Goal: Information Seeking & Learning: Learn about a topic

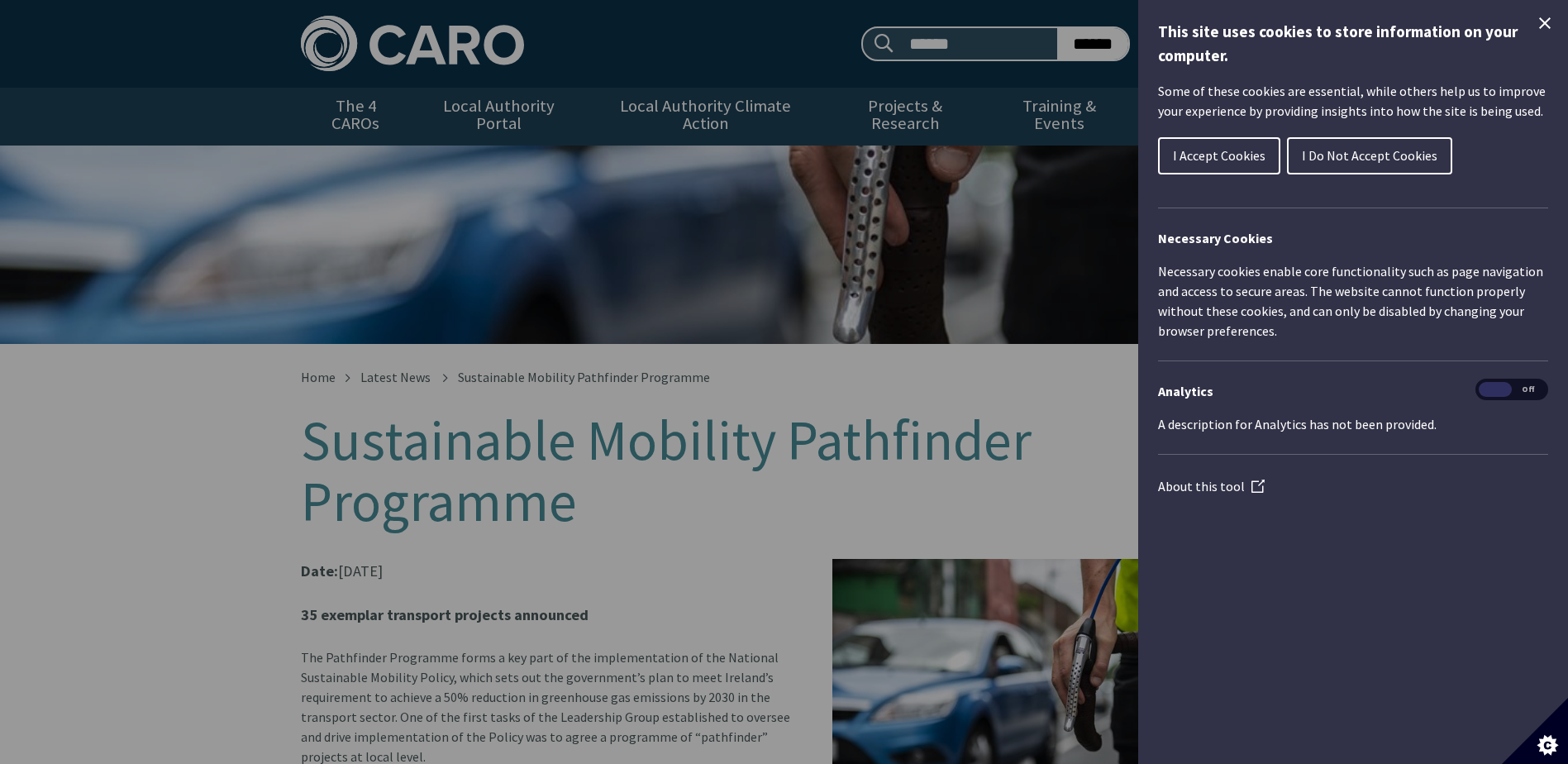
click at [1222, 175] on div "I Accept Cookies I Do Not Accept Cookies" at bounding box center [1353, 160] width 390 height 54
click at [1223, 160] on span "I Accept Cookies" at bounding box center [1220, 155] width 93 height 17
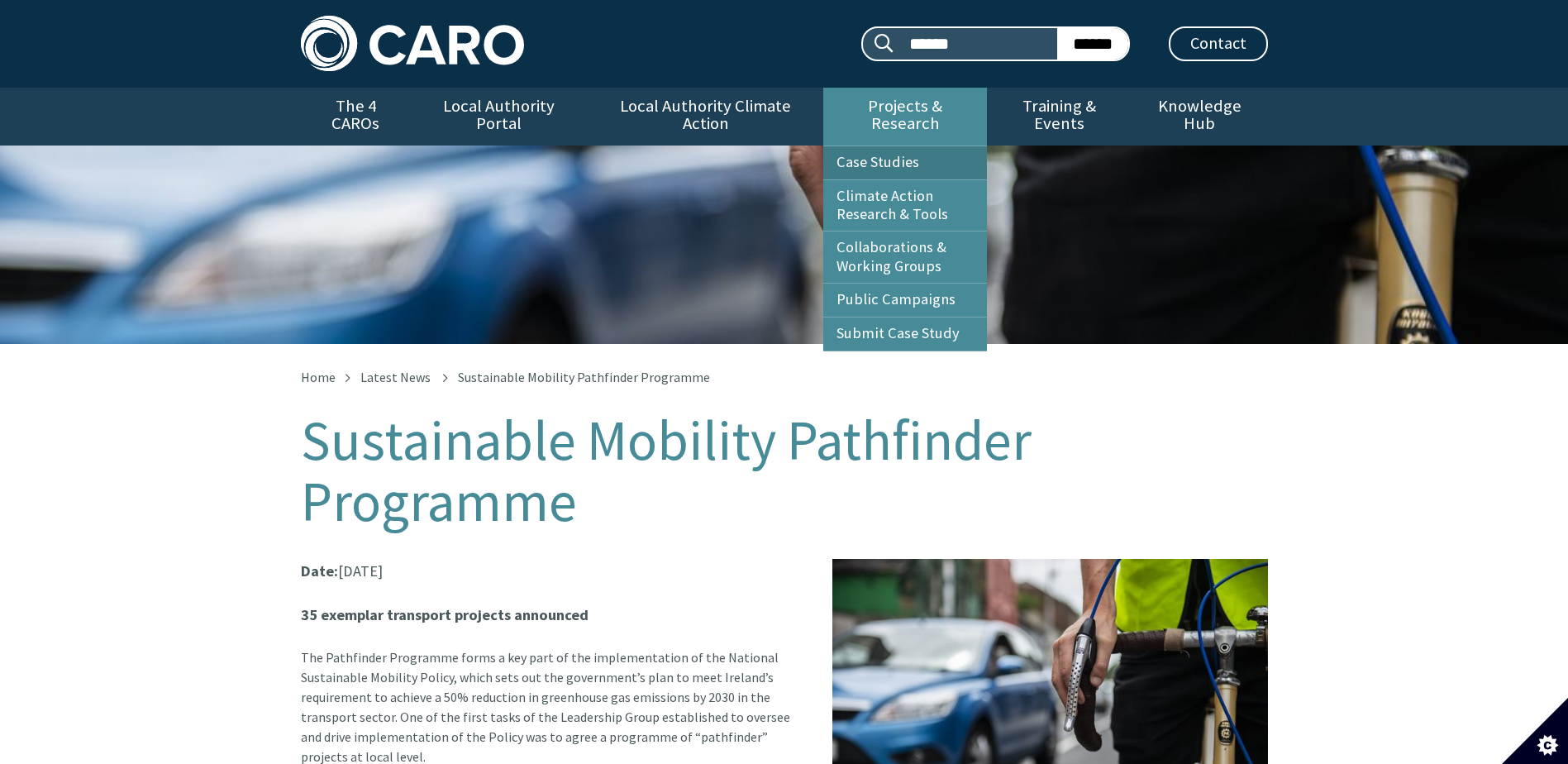
click at [886, 146] on link "Case Studies" at bounding box center [904, 163] width 163 height 33
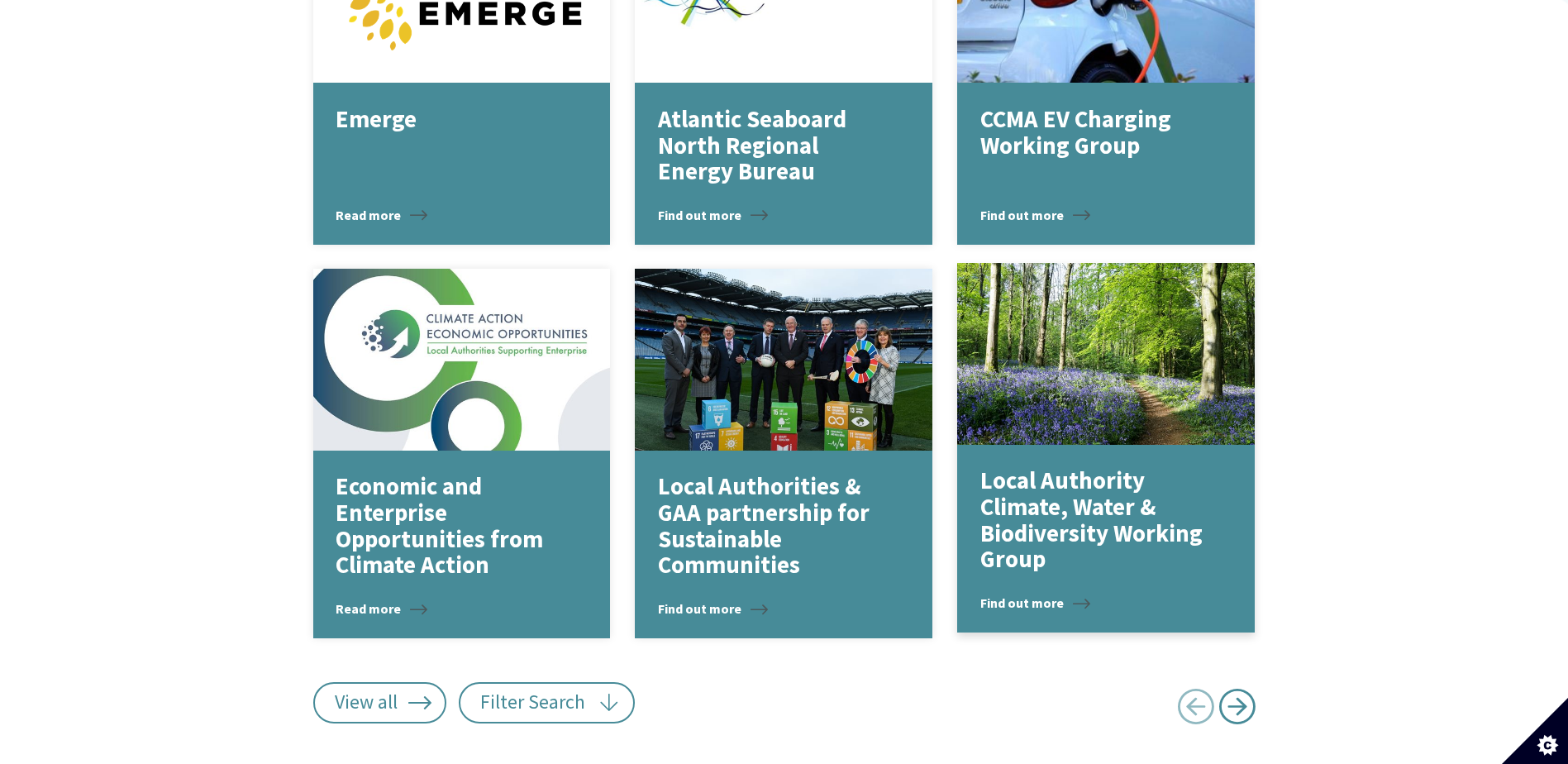
scroll to position [2055, 0]
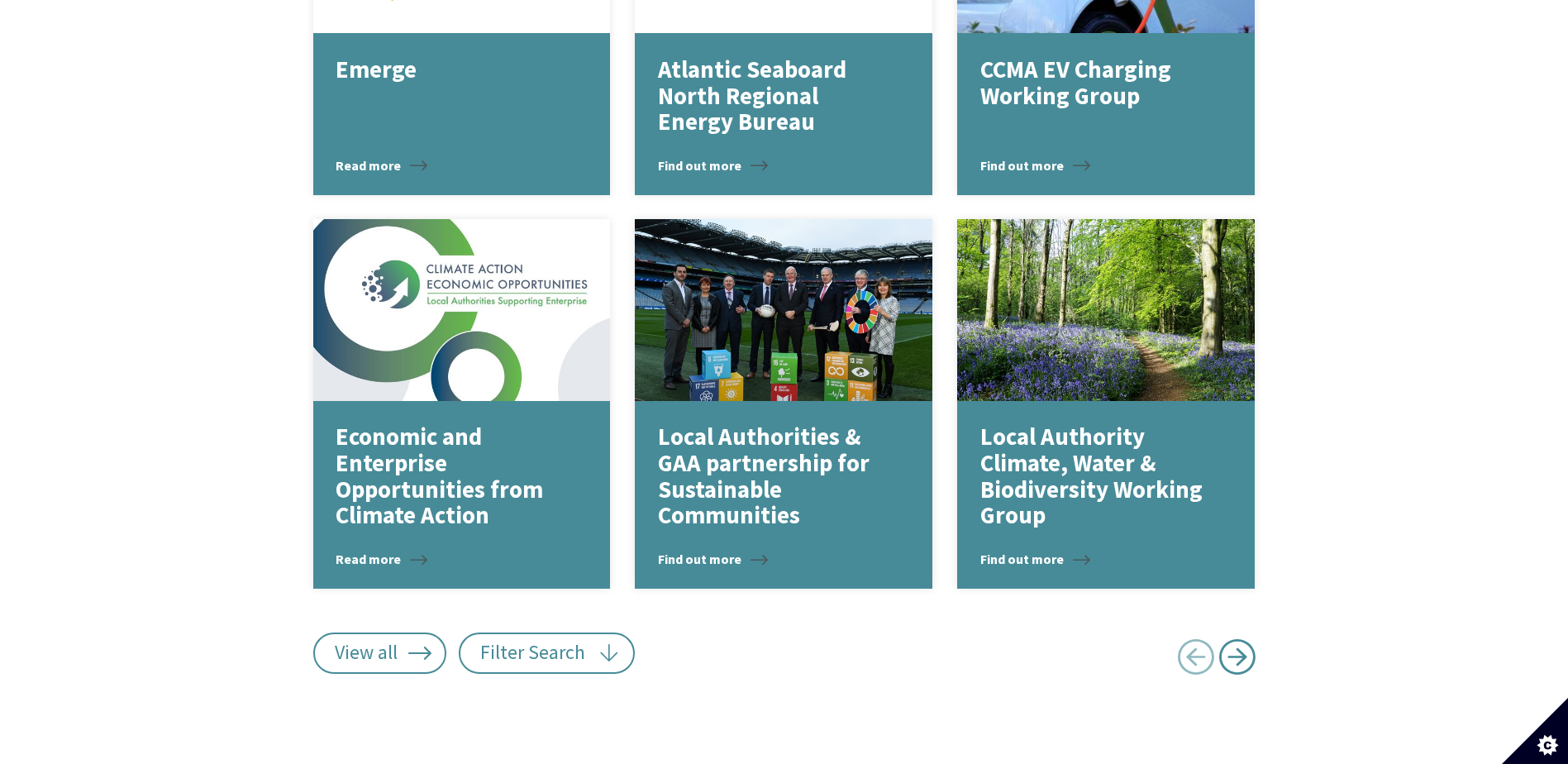
click at [1234, 638] on span "Next page" at bounding box center [1237, 656] width 37 height 37
type input "******"
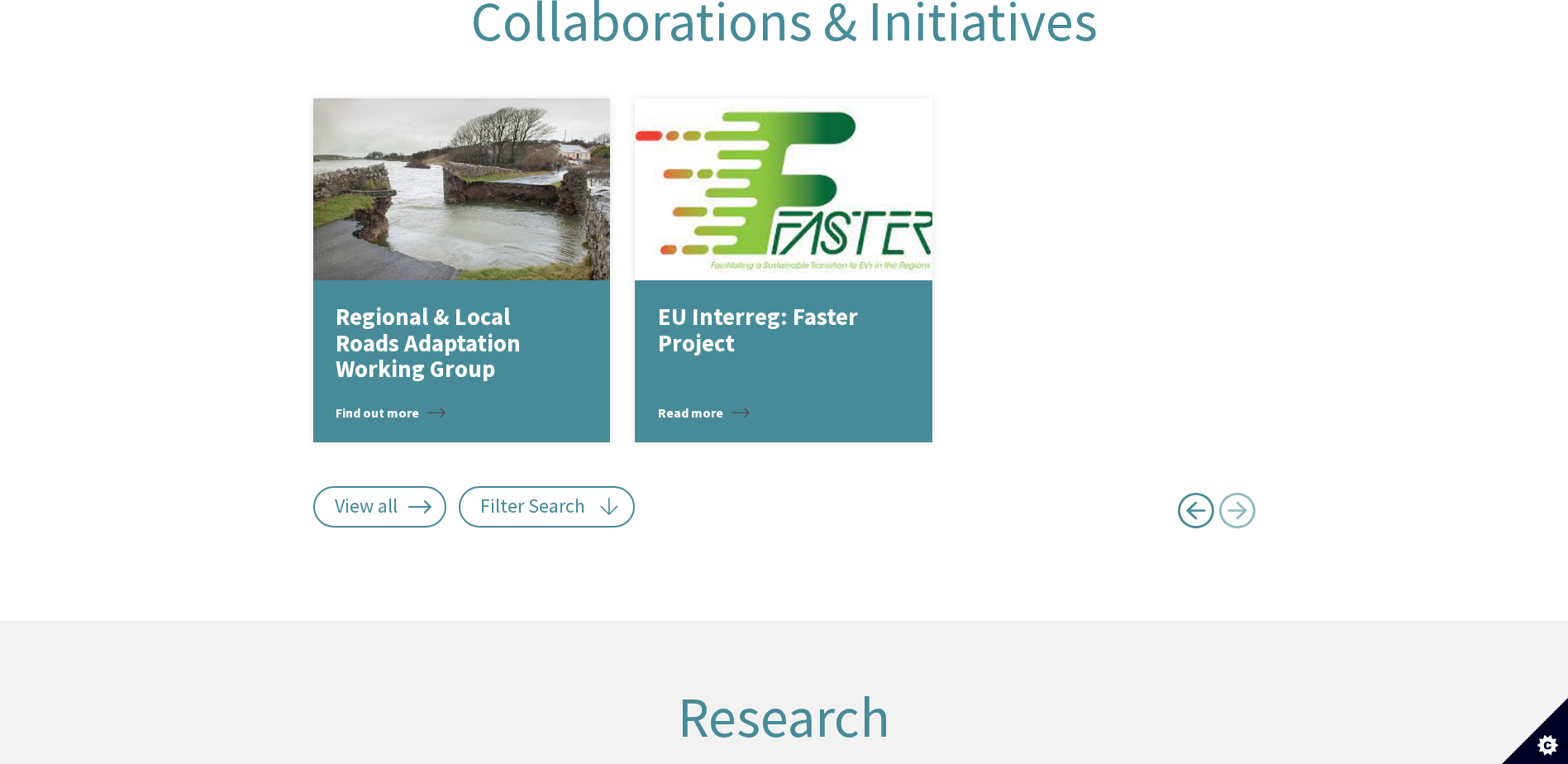
scroll to position [1807, 0]
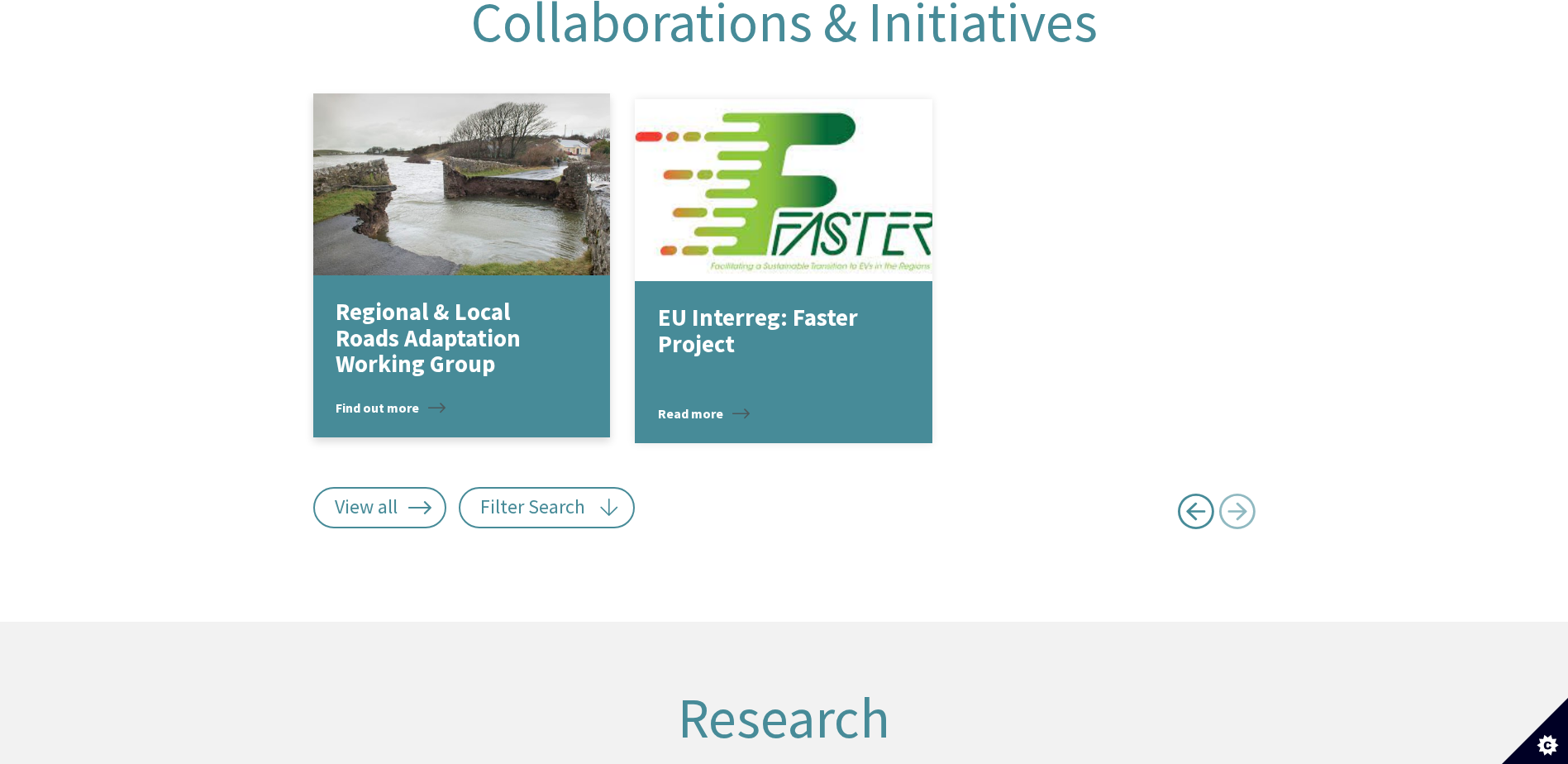
click at [467, 275] on div "Regional & Local Roads Adaptation Working Group Find out more" at bounding box center [462, 356] width 298 height 162
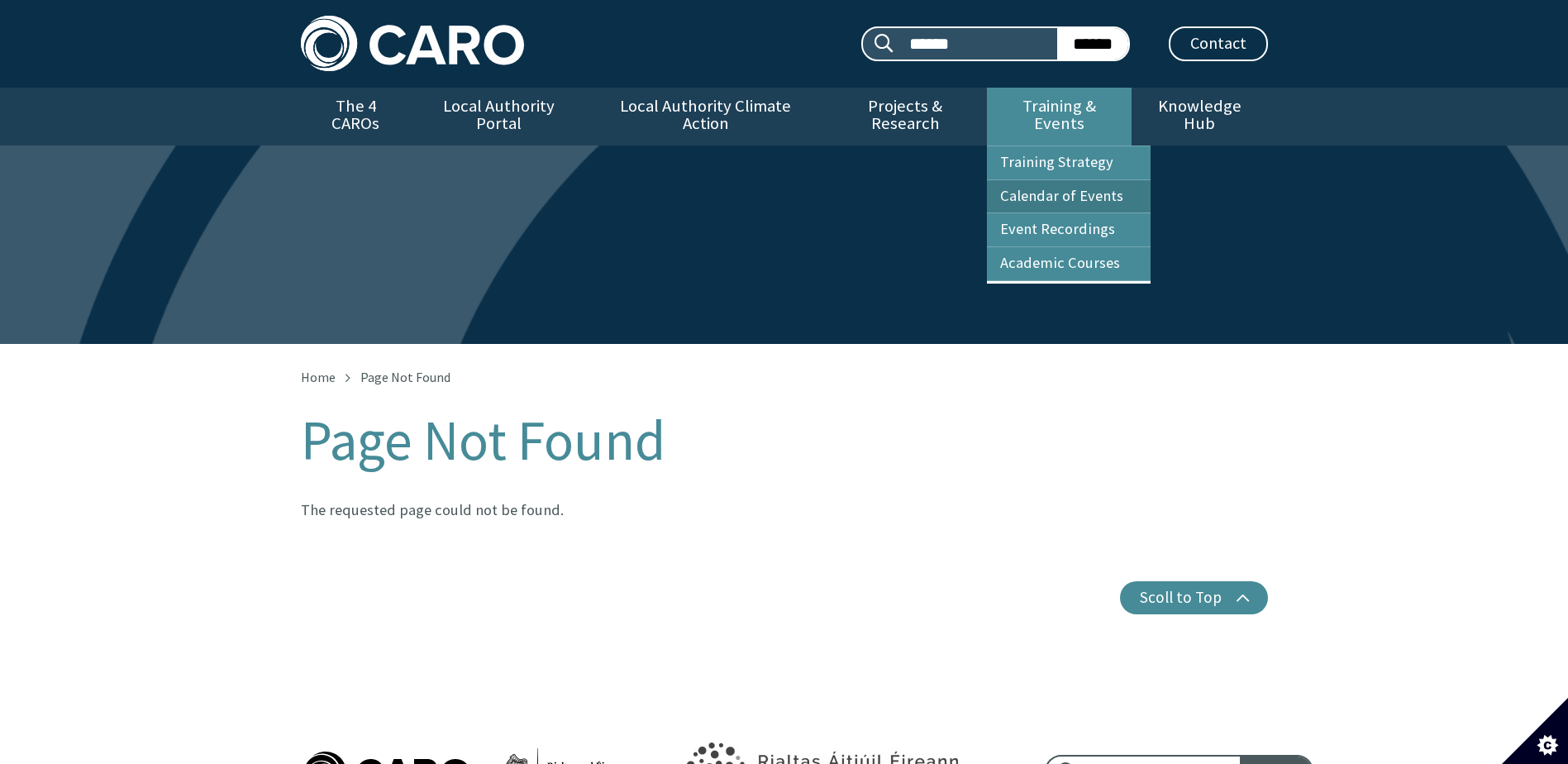
click at [1052, 180] on link "Calendar of Events" at bounding box center [1069, 197] width 163 height 33
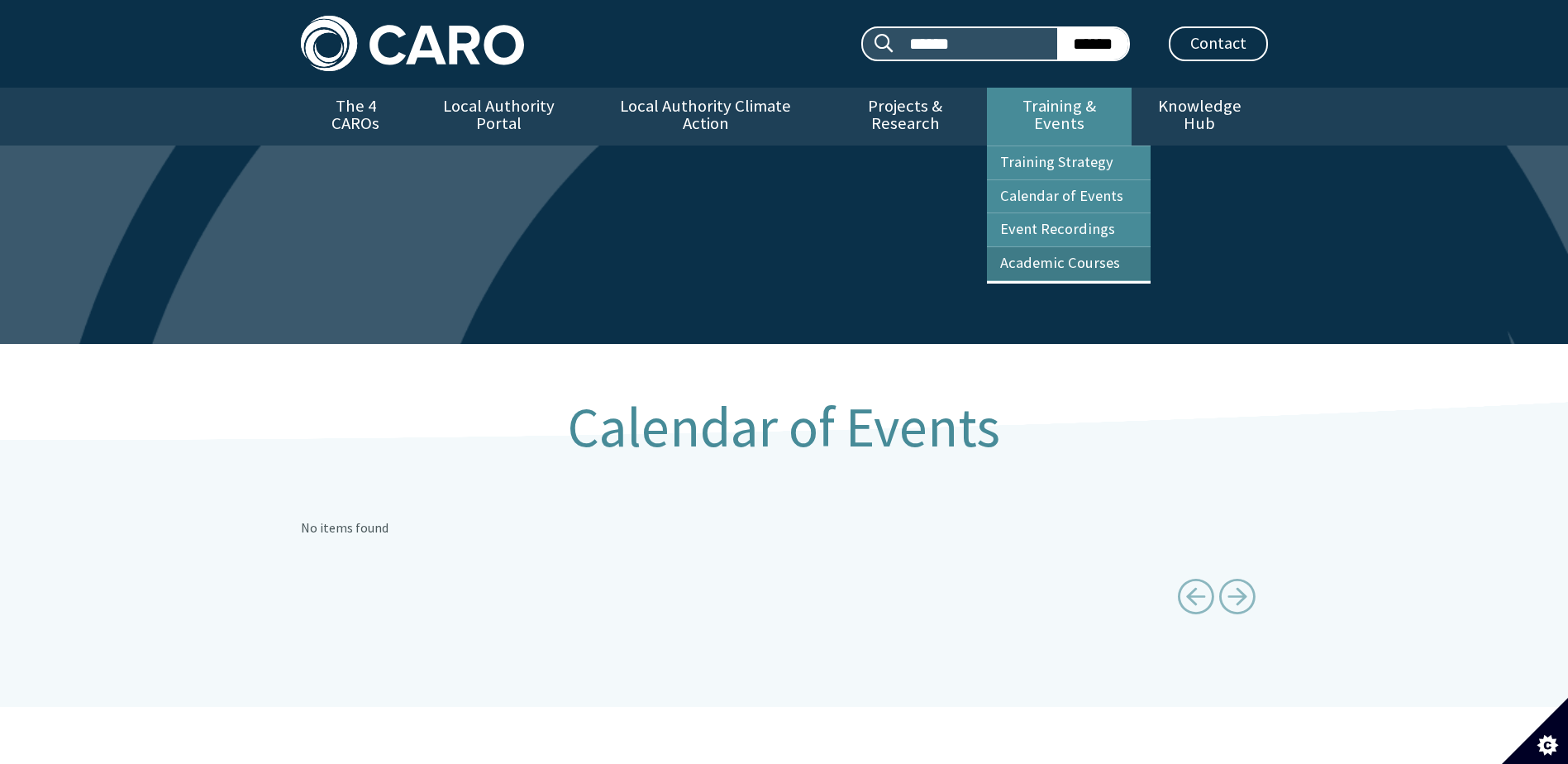
click at [1048, 247] on link "Academic Courses" at bounding box center [1069, 264] width 163 height 33
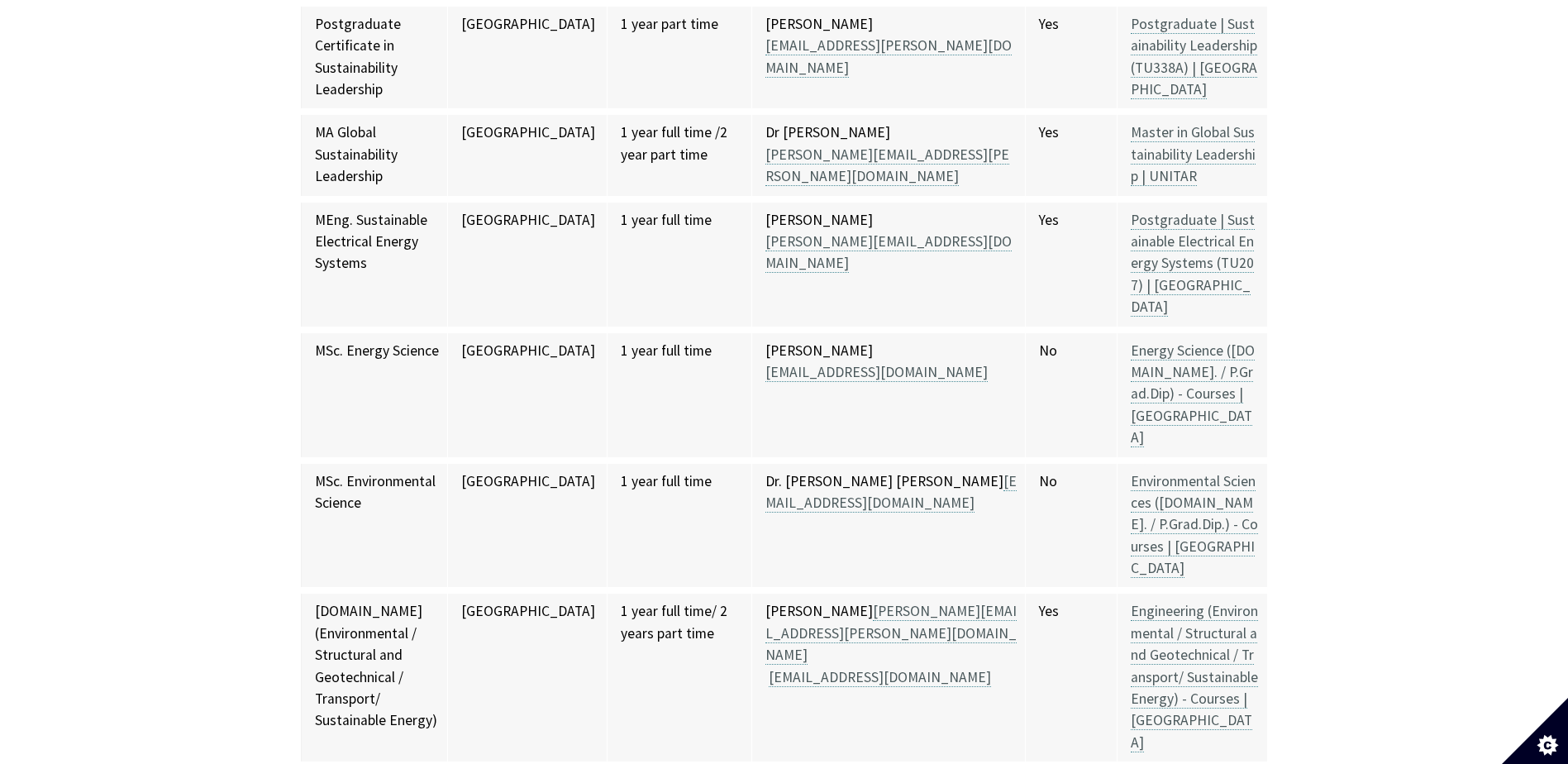
scroll to position [12564, 0]
